Goal: Information Seeking & Learning: Understand process/instructions

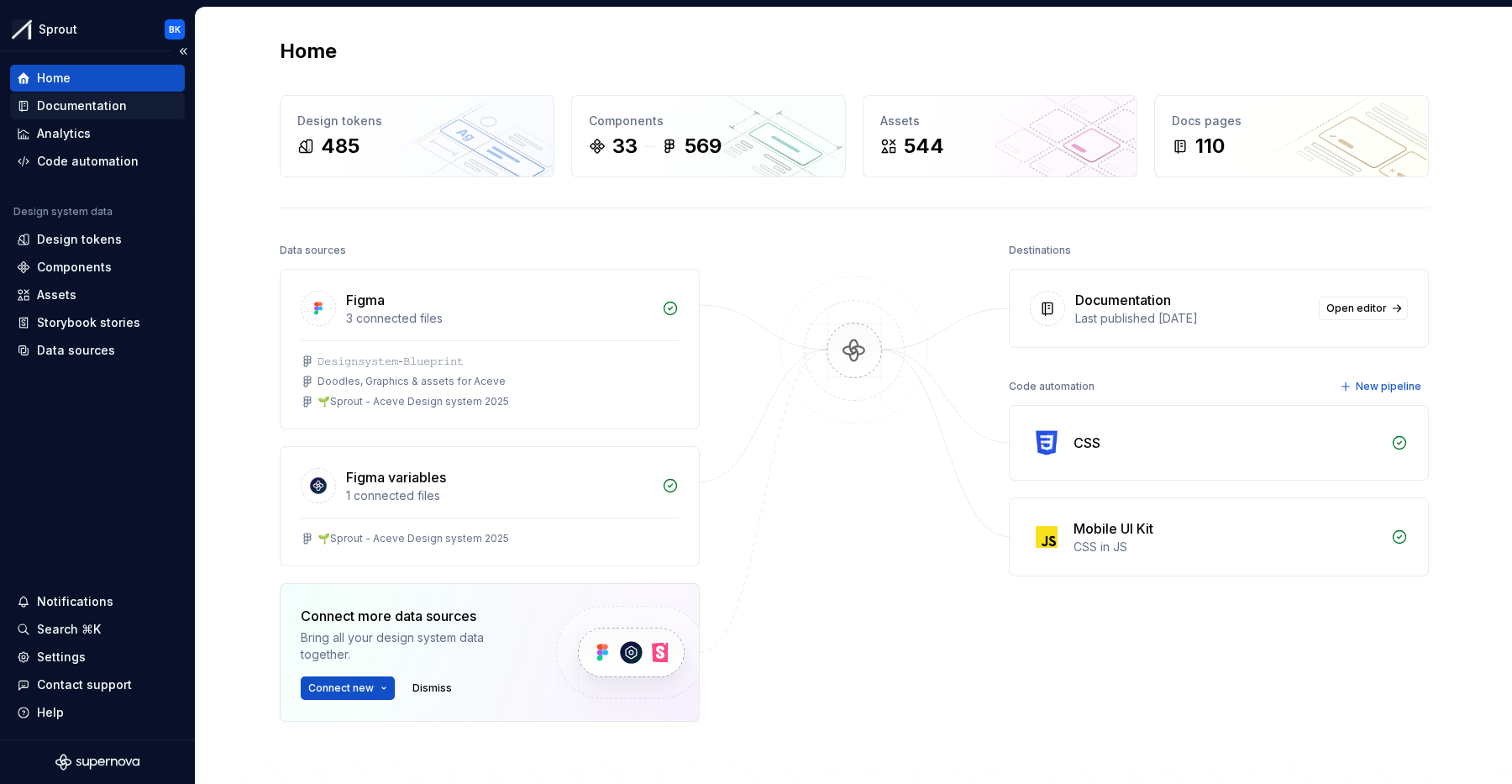
click at [109, 106] on div "Documentation" at bounding box center [82, 105] width 90 height 17
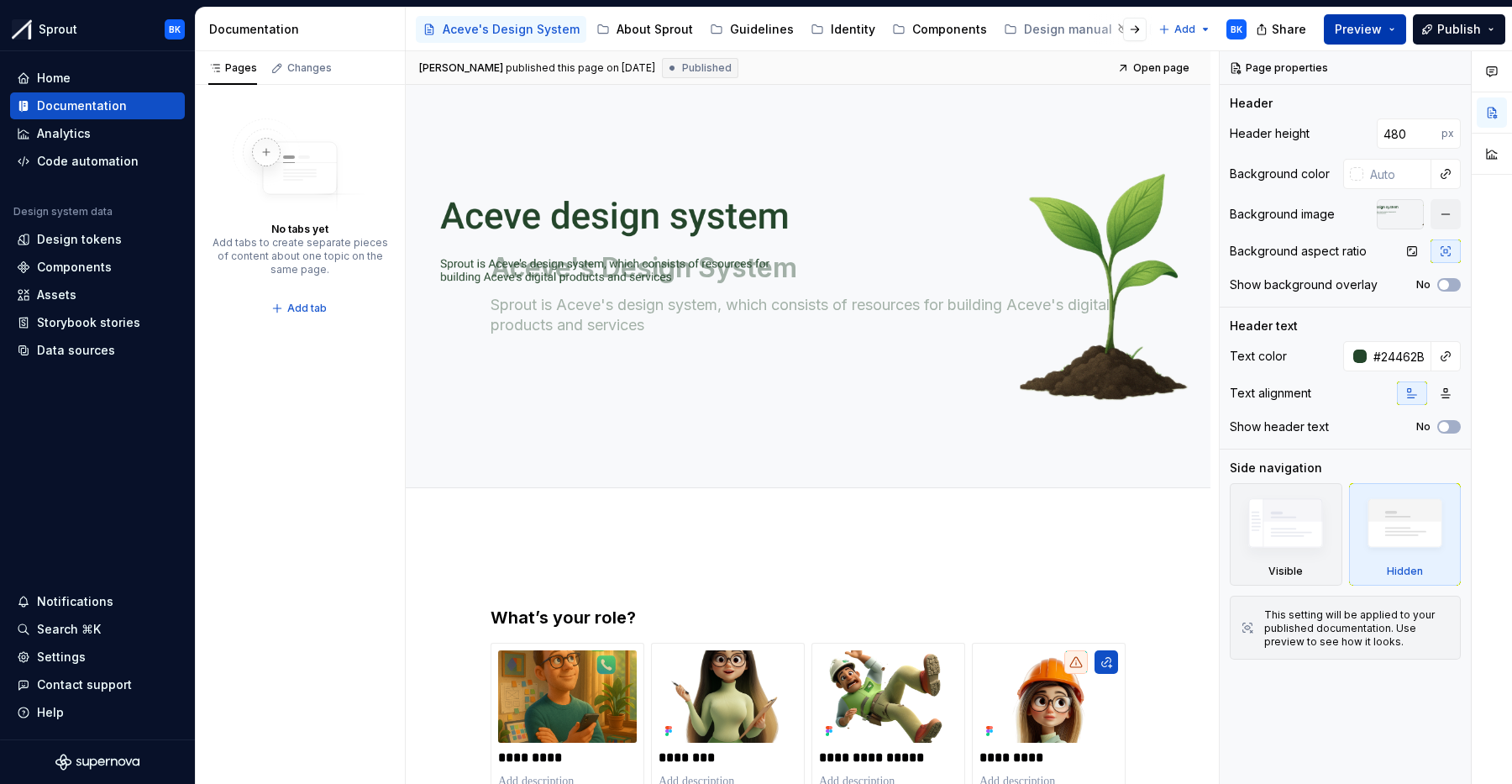
click at [1369, 34] on span "Preview" at bounding box center [1358, 29] width 47 height 17
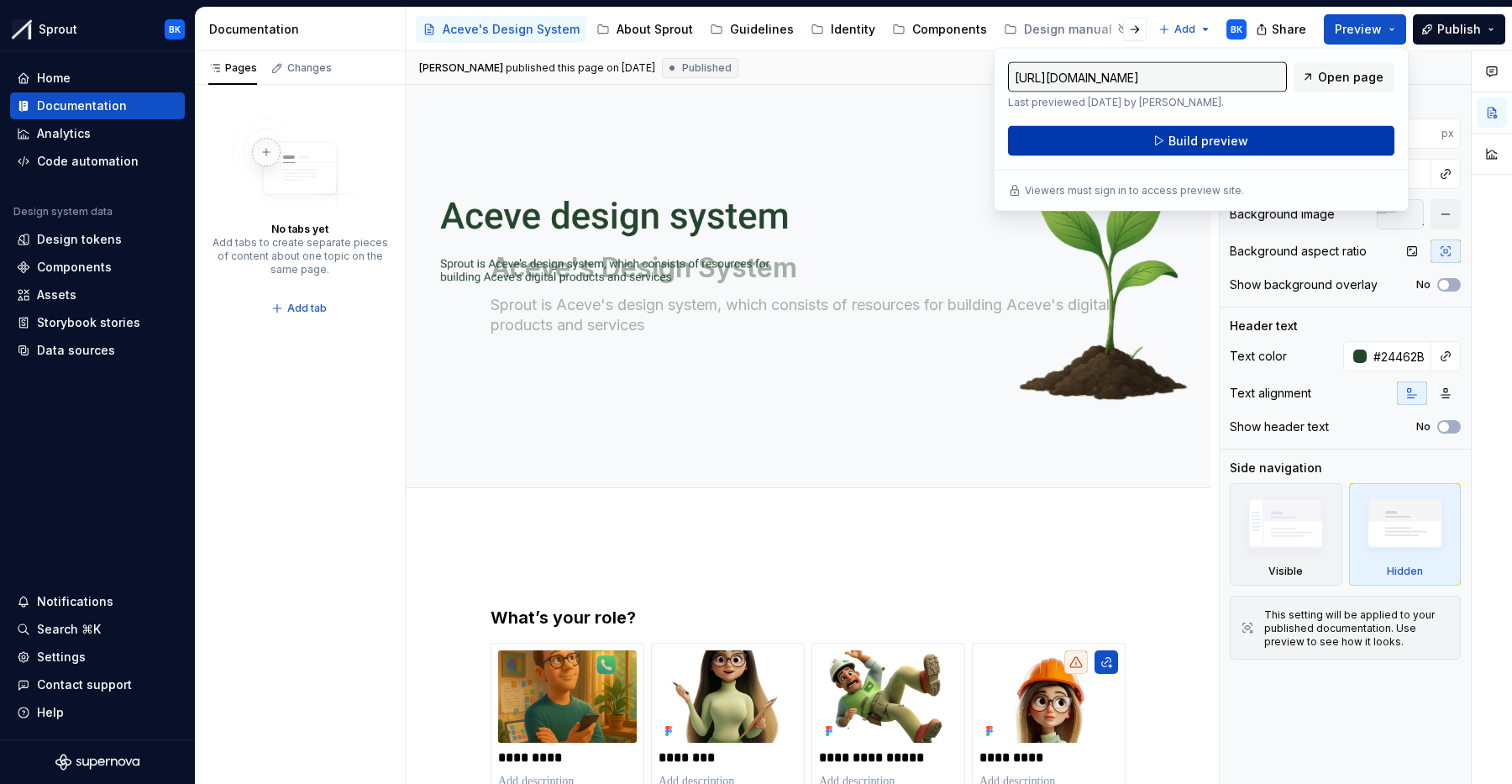
click at [1320, 145] on button "Build preview" at bounding box center [1201, 140] width 387 height 30
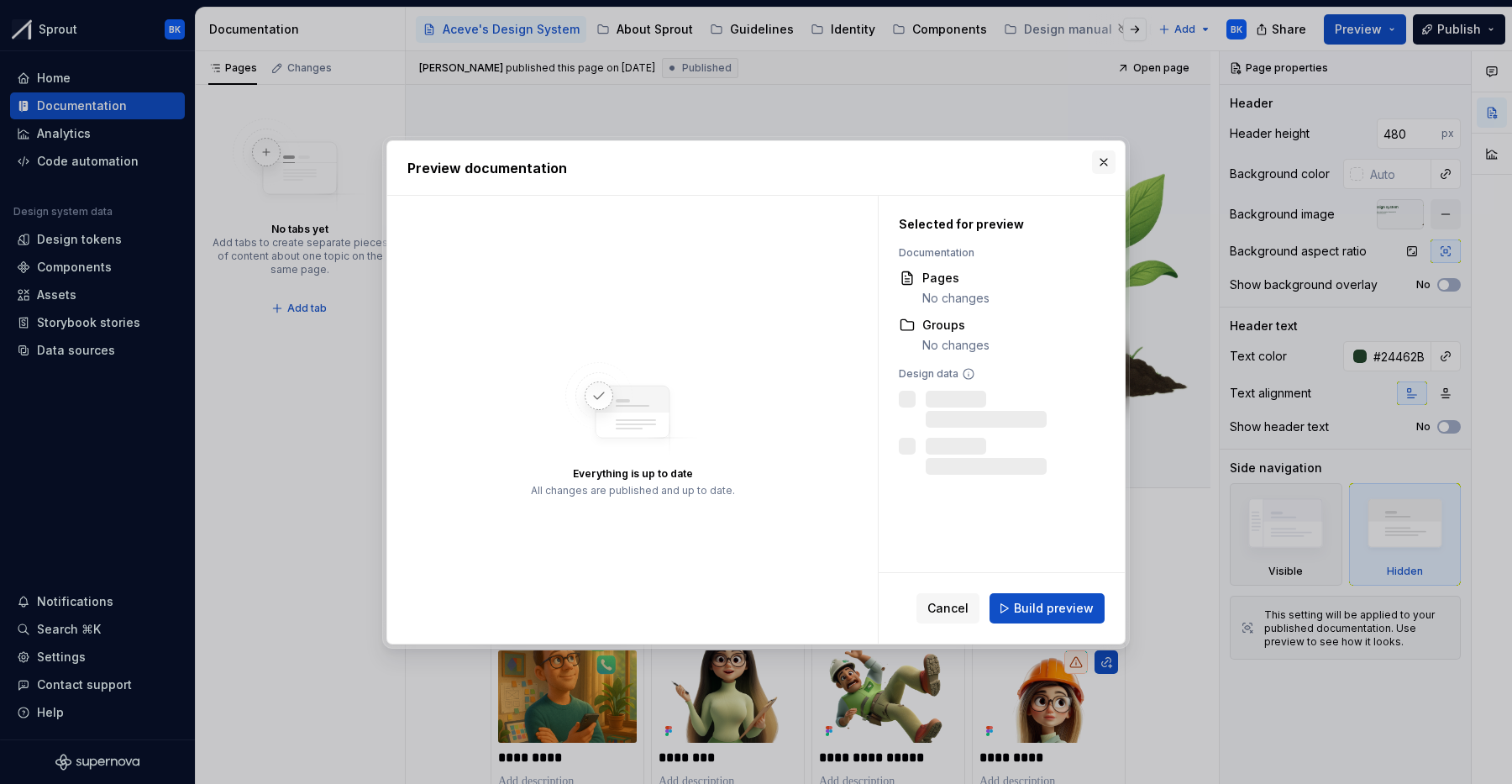
click at [1100, 158] on button "button" at bounding box center [1104, 162] width 23 height 23
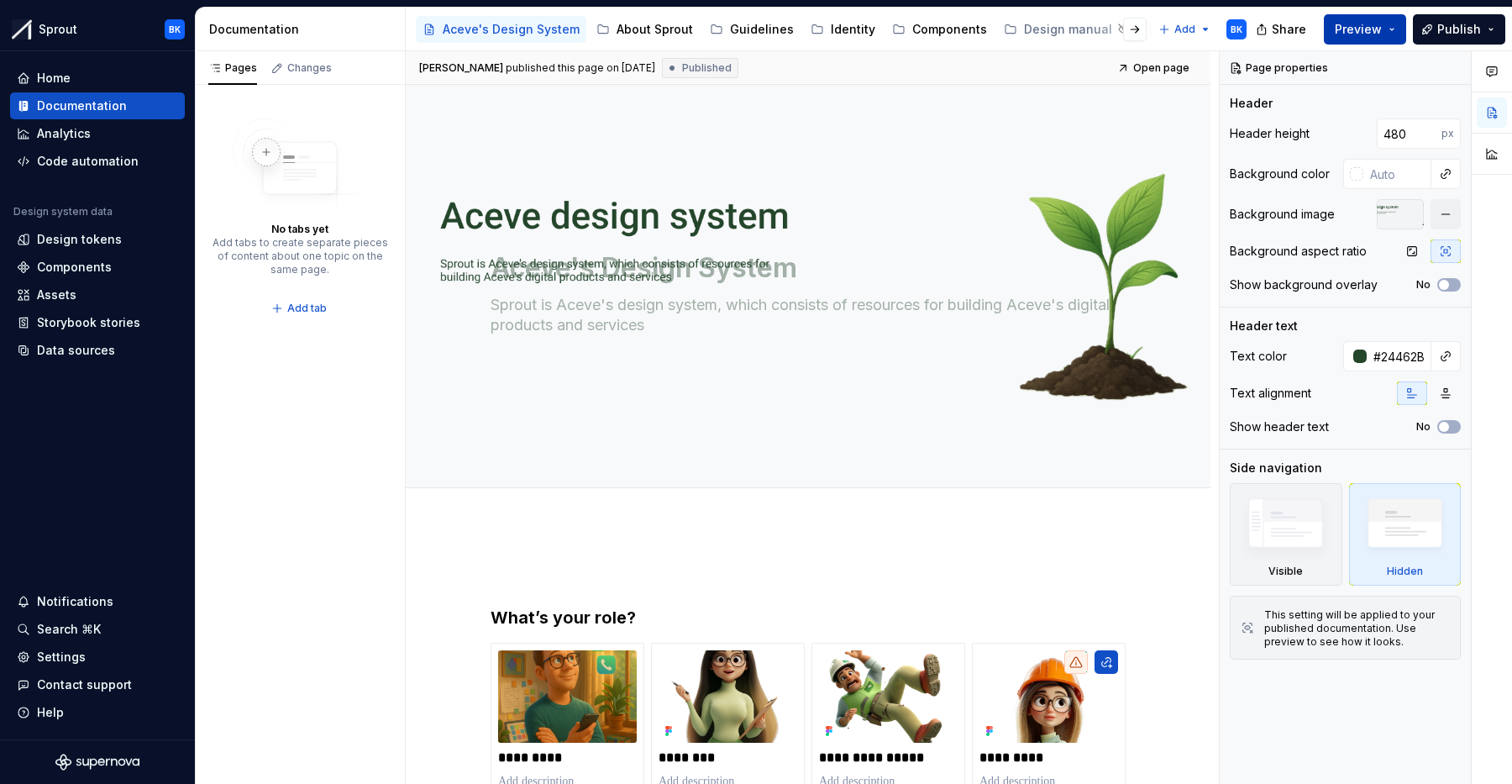
click at [1377, 25] on span "Preview" at bounding box center [1358, 29] width 47 height 17
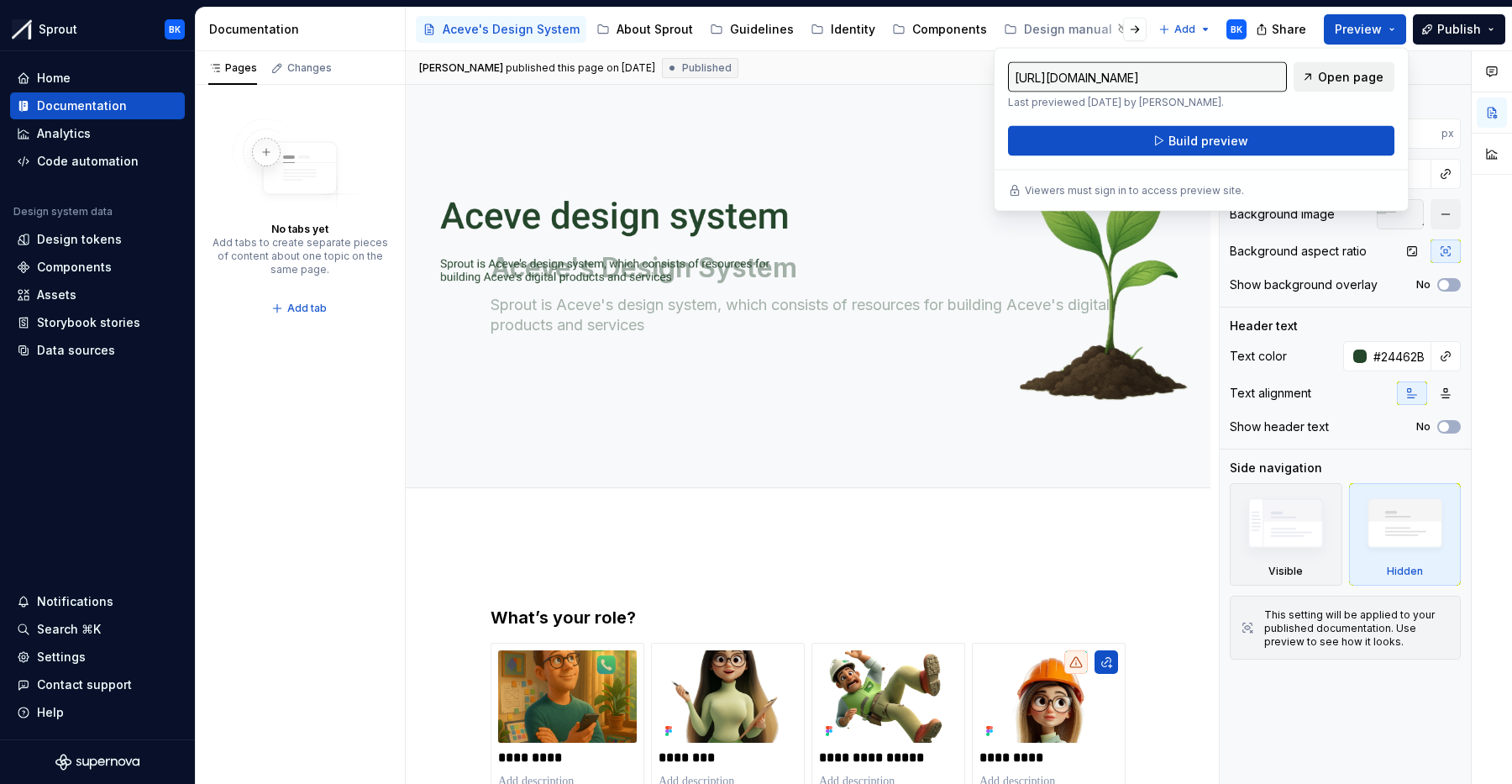
click at [1353, 80] on span "Open page" at bounding box center [1350, 77] width 65 height 17
type textarea "*"
